Goal: Information Seeking & Learning: Find specific fact

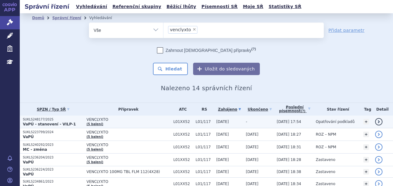
click at [44, 121] on p "SUKLS248177/2025" at bounding box center [53, 119] width 61 height 4
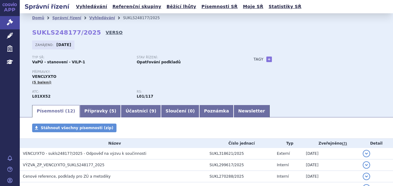
click at [106, 35] on link "VERSO" at bounding box center [114, 32] width 17 height 6
click at [83, 5] on link "Vyhledávání" at bounding box center [91, 6] width 35 height 8
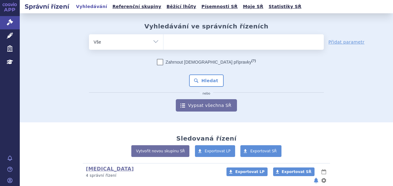
click at [200, 48] on span at bounding box center [244, 41] width 160 height 15
click at [164, 48] on select at bounding box center [163, 41] width 0 height 15
paste input "SUKLS100757/2025"
type input "SUKLS100757/2025"
select select "SUKLS100757/2025"
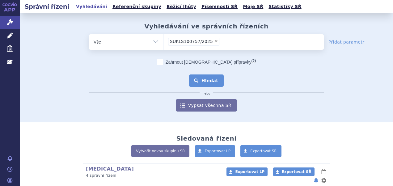
click at [206, 82] on button "Hledat" at bounding box center [206, 81] width 35 height 12
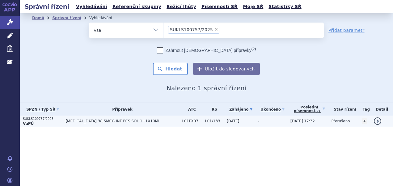
click at [97, 117] on td "BLINCYTO 38,5MCG INF PCS SOL 1+1X10ML" at bounding box center [120, 121] width 117 height 11
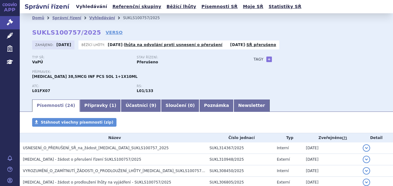
click at [87, 7] on link "Vyhledávání" at bounding box center [91, 6] width 35 height 8
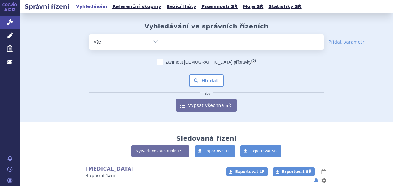
click at [245, 45] on ul at bounding box center [244, 40] width 160 height 13
click at [164, 45] on select at bounding box center [163, 41] width 0 height 15
paste input "SUKLS138513/2024"
type input "SUKLS138513/2024"
select select "SUKLS138513/2024"
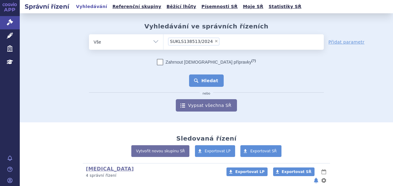
click at [207, 81] on button "Hledat" at bounding box center [206, 81] width 35 height 12
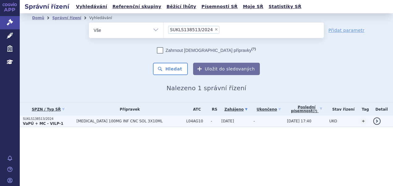
click at [61, 118] on p "SUKLS138513/2024" at bounding box center [48, 119] width 50 height 4
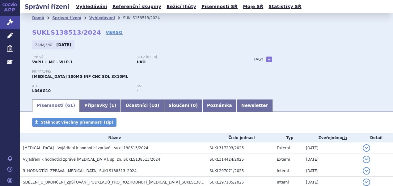
scroll to position [31, 0]
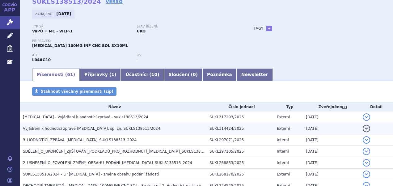
click at [74, 129] on span "Vyjádření k hodnotící zprávě UPLIZNA, sp. zn. SUKLS138513/2024" at bounding box center [92, 128] width 138 height 4
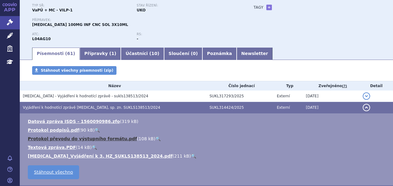
scroll to position [62, 0]
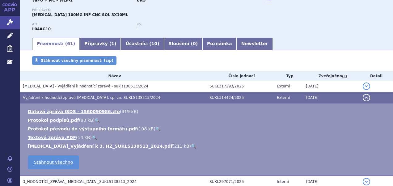
click at [191, 147] on link "🔍" at bounding box center [193, 146] width 5 height 5
